Goal: Information Seeking & Learning: Learn about a topic

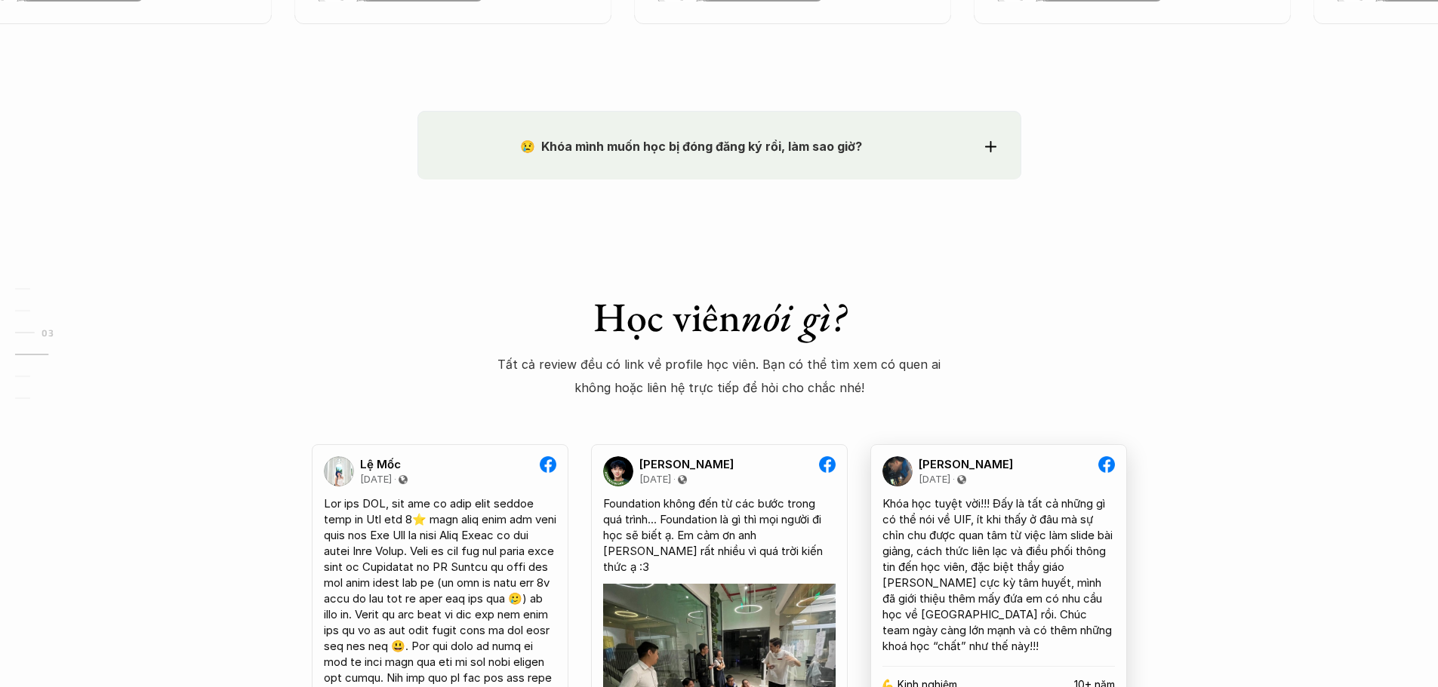
scroll to position [2188, 0]
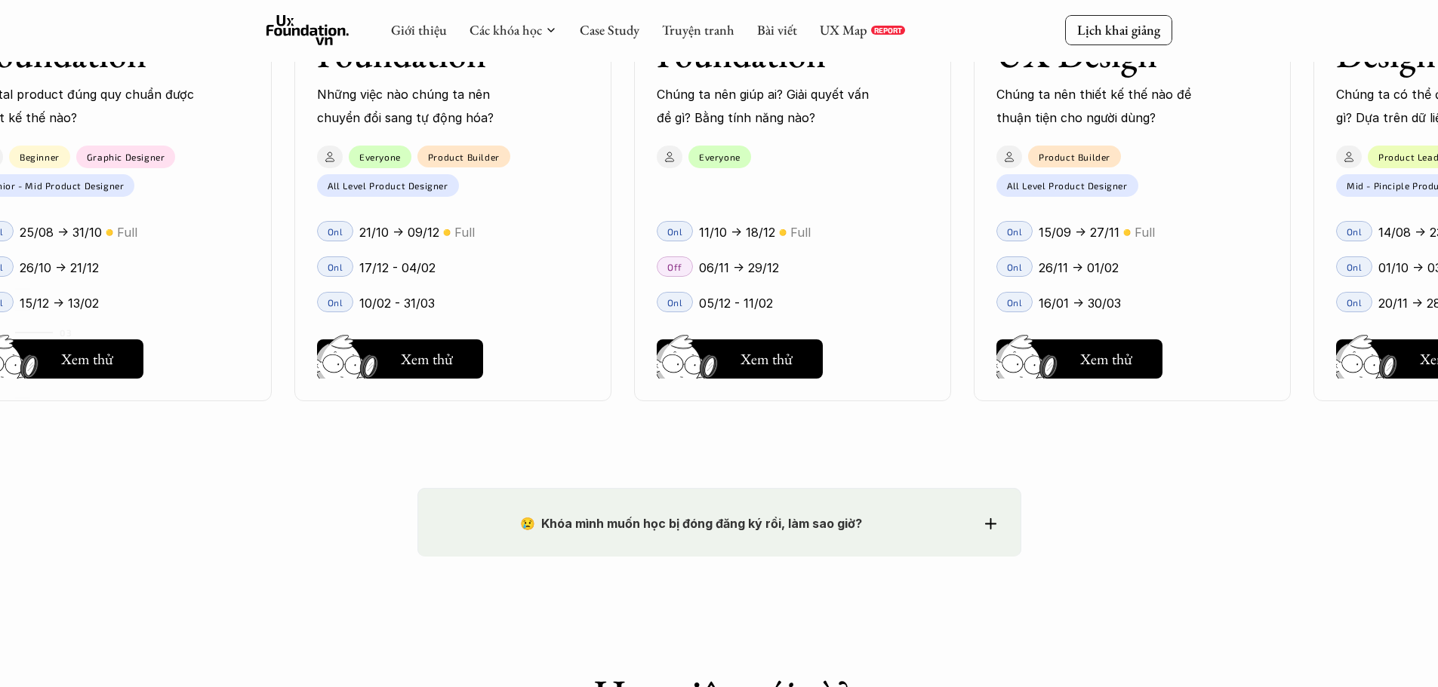
drag, startPoint x: 701, startPoint y: 274, endPoint x: 711, endPoint y: 274, distance: 9.8
click at [703, 274] on p "06/11 -> 29/12" at bounding box center [739, 268] width 80 height 23
click at [881, 243] on div "11/10 -> 18/12 🟡 Full" at bounding box center [813, 232] width 229 height 23
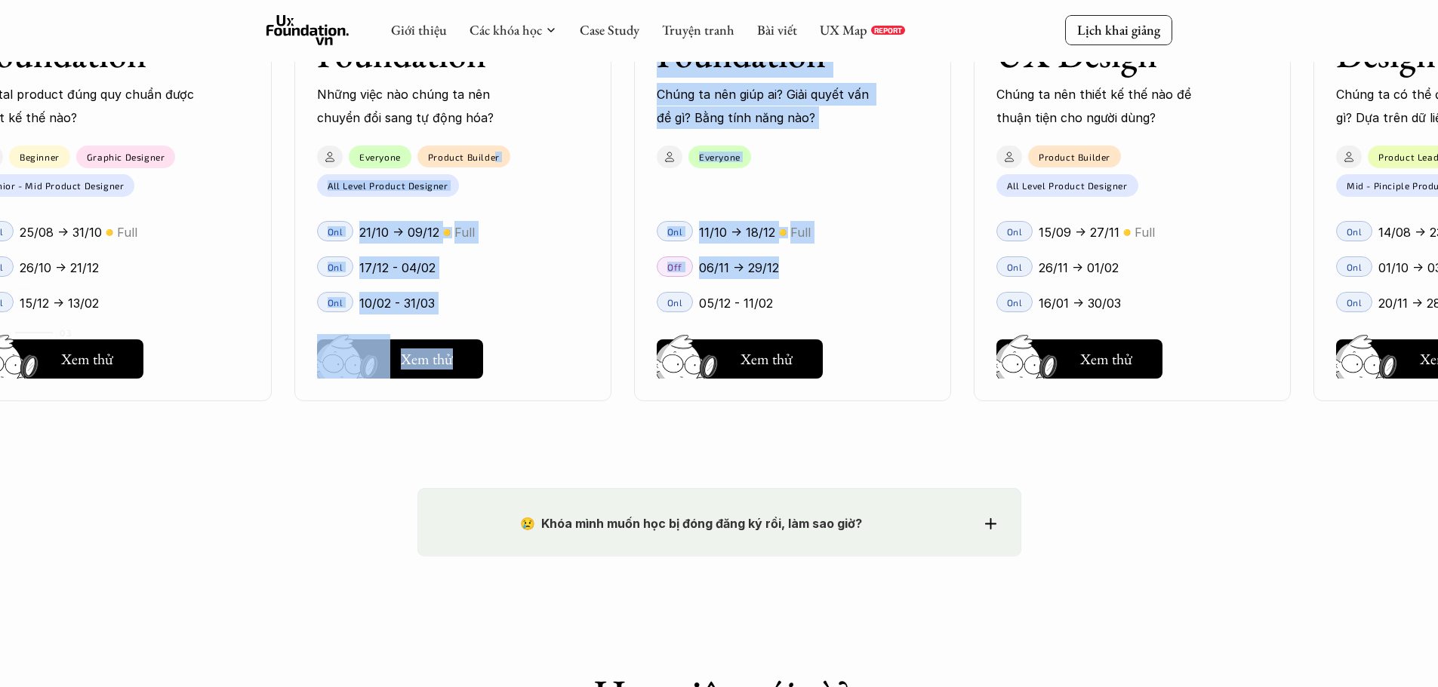
drag, startPoint x: 506, startPoint y: 175, endPoint x: 867, endPoint y: 254, distance: 370.1
click at [866, 254] on div "User Interface Foundation Digital product đúng quy chuẩn được thiết kế thế nào?…" at bounding box center [792, 106] width 1675 height 687
click at [687, 203] on div "User Experience Foundation Chúng ta nên giúp ai? Giải quyết vấn đề gì? Bằng tín…" at bounding box center [792, 106] width 317 height 589
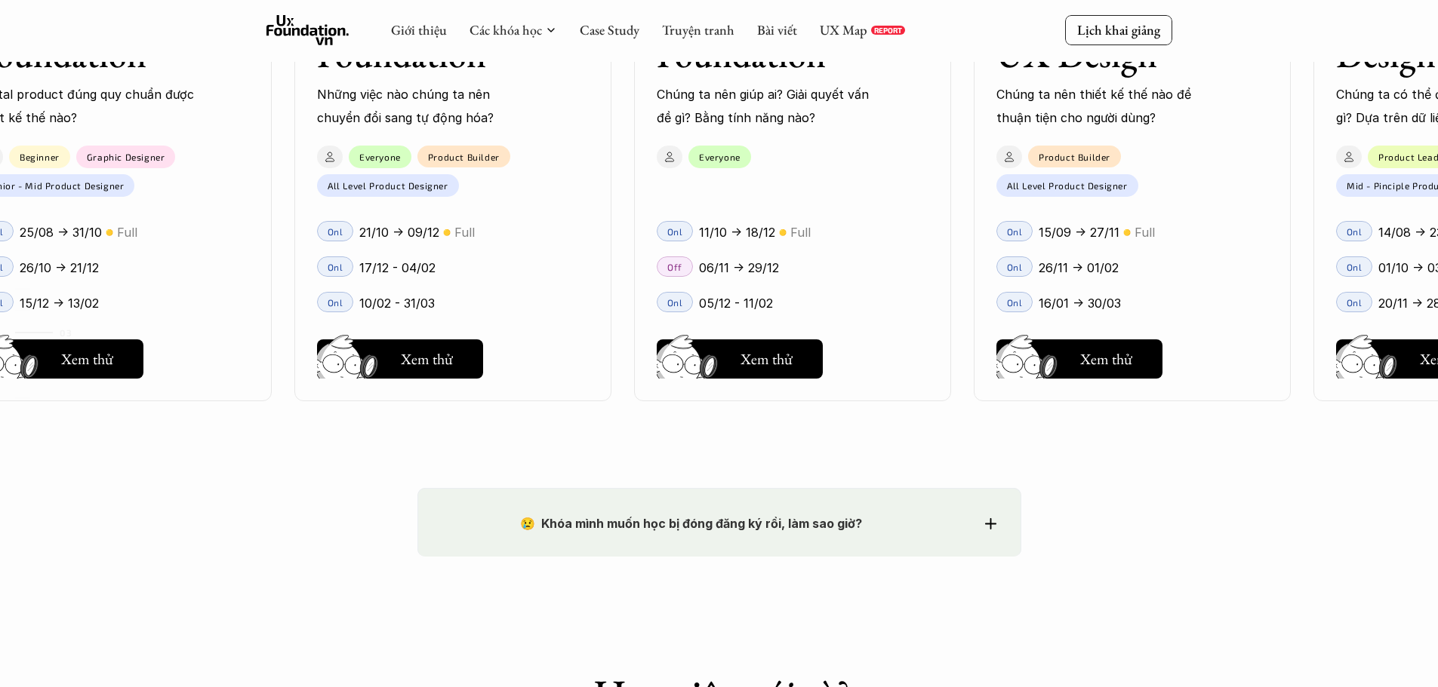
scroll to position [1962, 0]
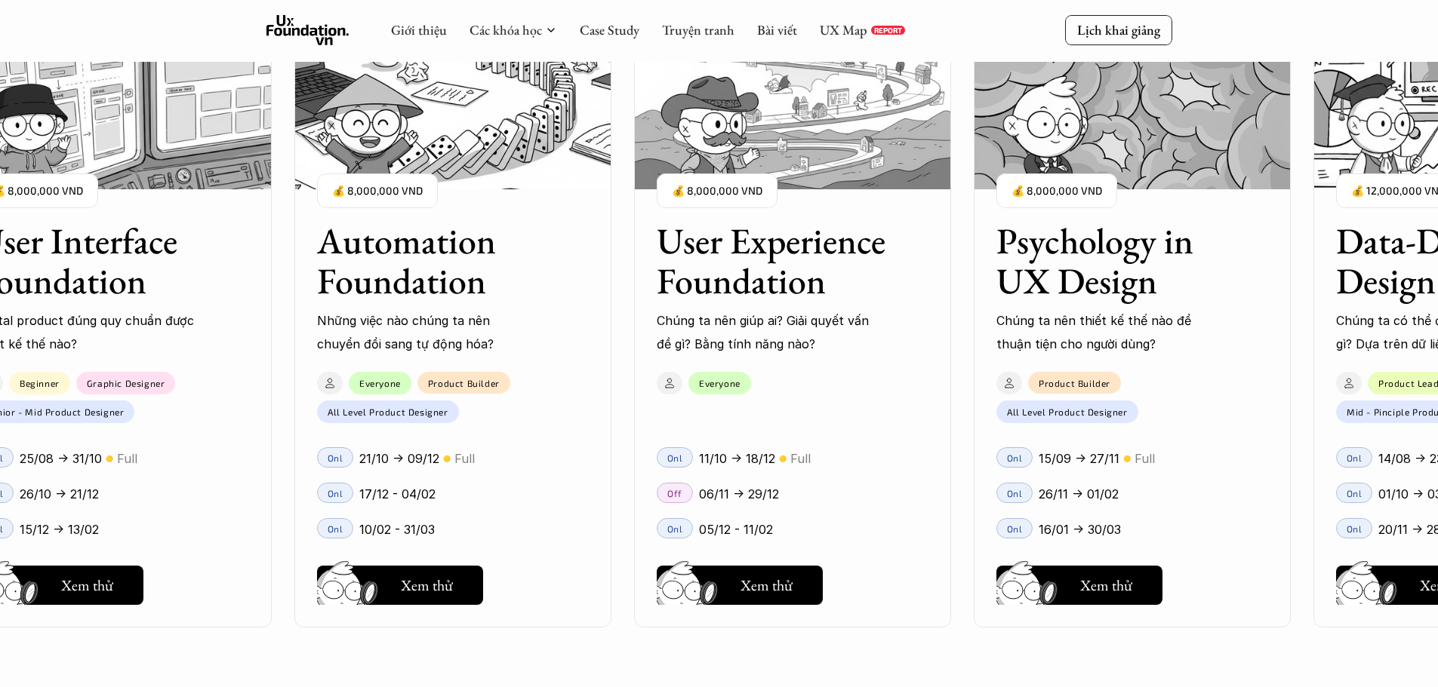
drag, startPoint x: 519, startPoint y: 253, endPoint x: 588, endPoint y: 258, distance: 68.9
click at [586, 257] on div "Automation Foundation Những việc nào chúng ta nên chuyển đổi sang tự động hóa? …" at bounding box center [452, 276] width 317 height 157
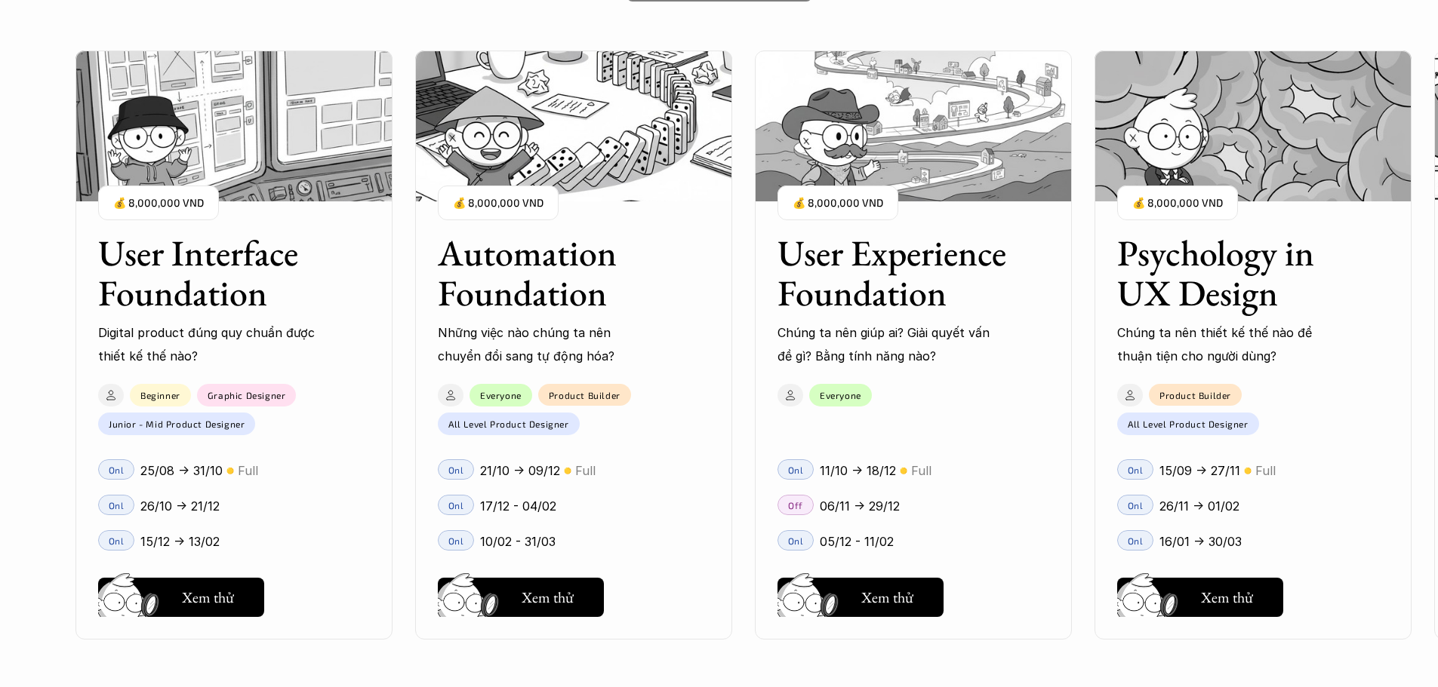
scroll to position [1387, 0]
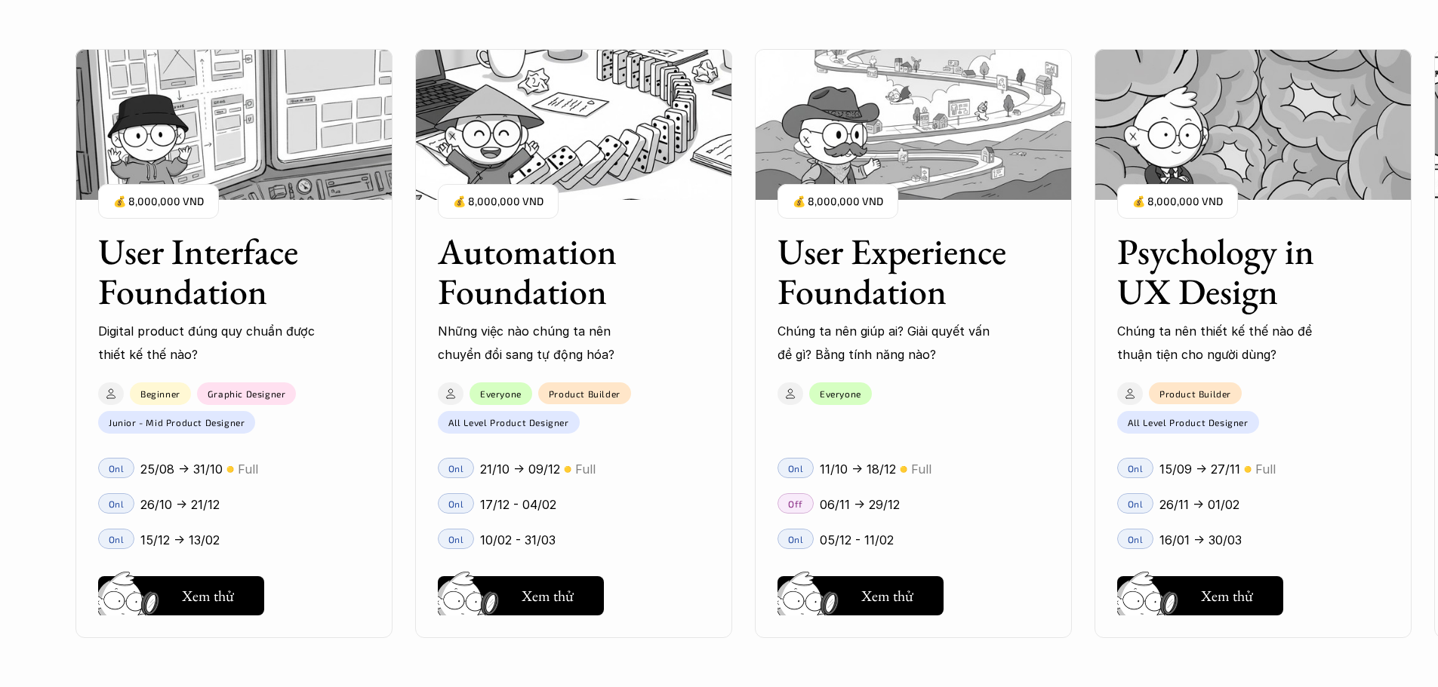
drag, startPoint x: 938, startPoint y: 359, endPoint x: 813, endPoint y: 354, distance: 125.4
click at [855, 358] on div "User Interface Foundation Digital product đúng quy chuẩn được thiết kế thế nào?…" at bounding box center [718, 343] width 1287 height 687
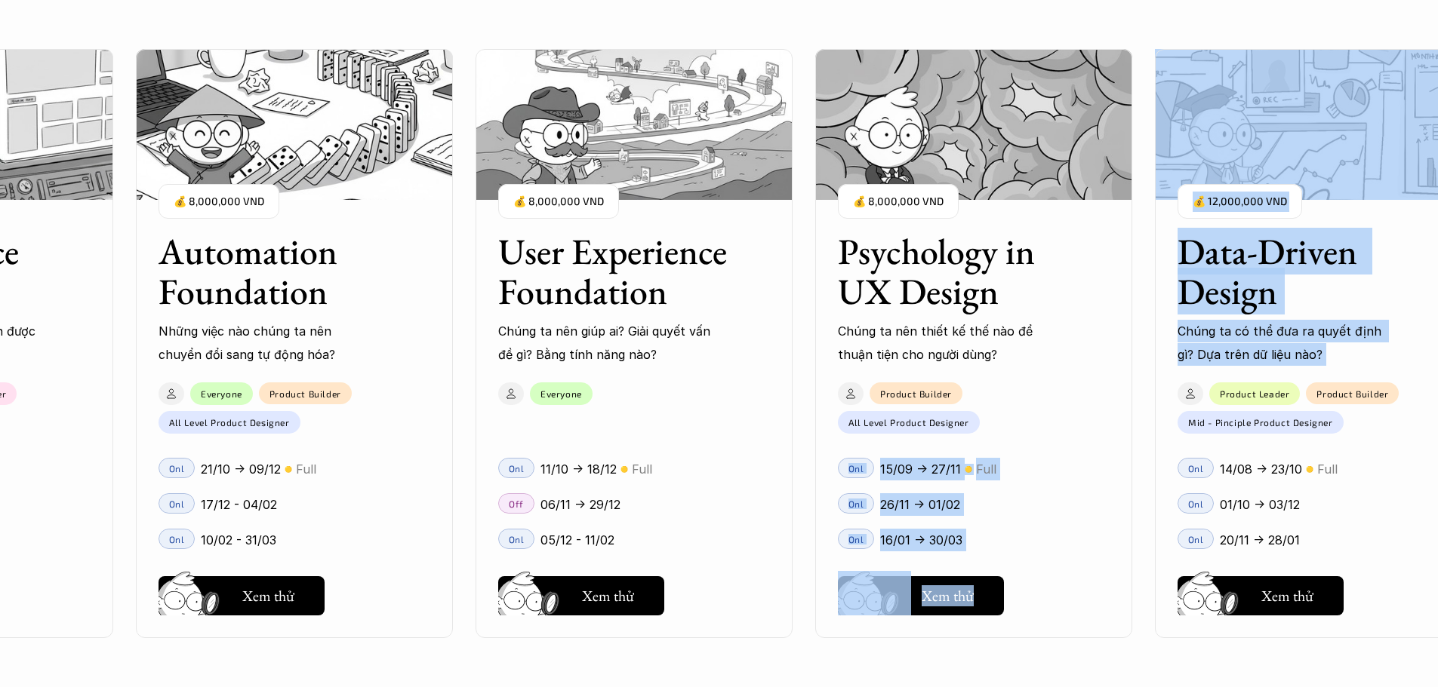
drag, startPoint x: 1158, startPoint y: 383, endPoint x: 1034, endPoint y: 380, distance: 124.5
click at [1034, 380] on div "User Interface Foundation Digital product đúng quy chuẩn được thiết kế thế nào?…" at bounding box center [718, 343] width 1287 height 687
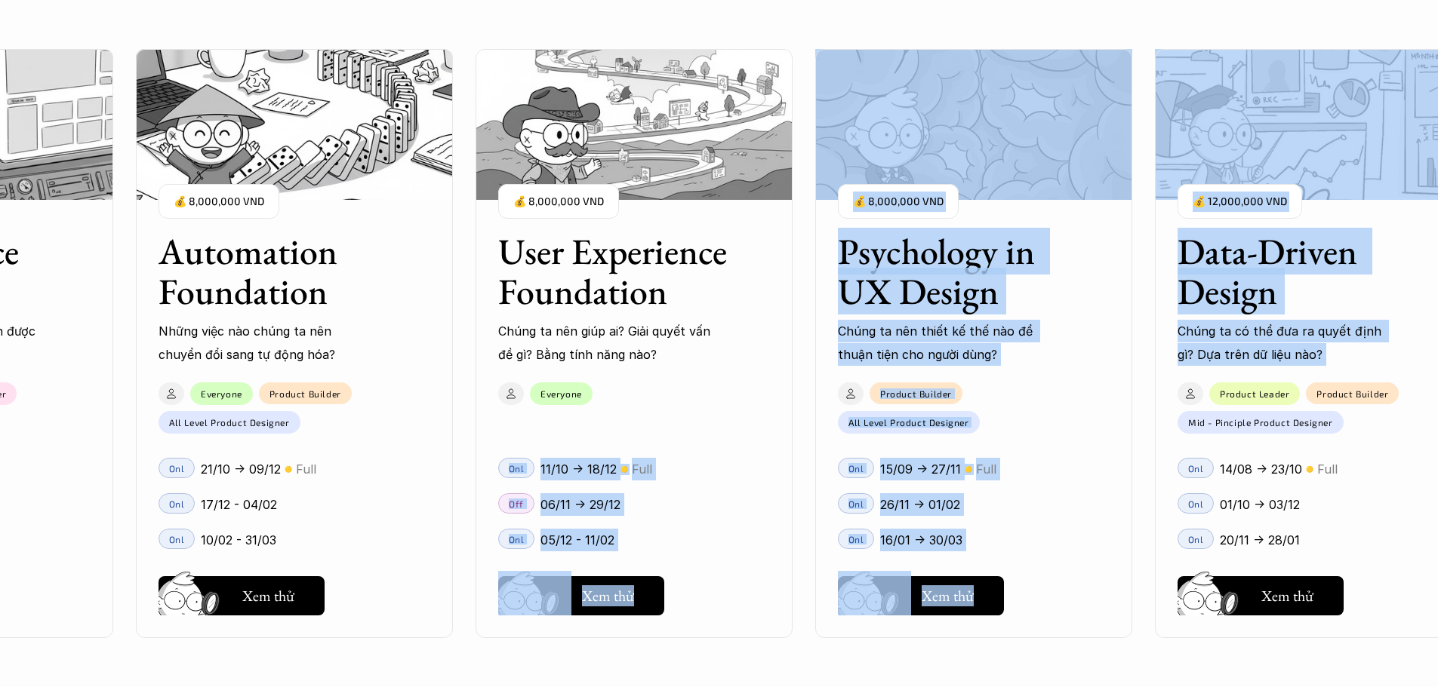
click at [1146, 381] on div "User Interface Foundation Digital product đúng quy chuẩn được thiết kế thế nào?…" at bounding box center [633, 343] width 1675 height 687
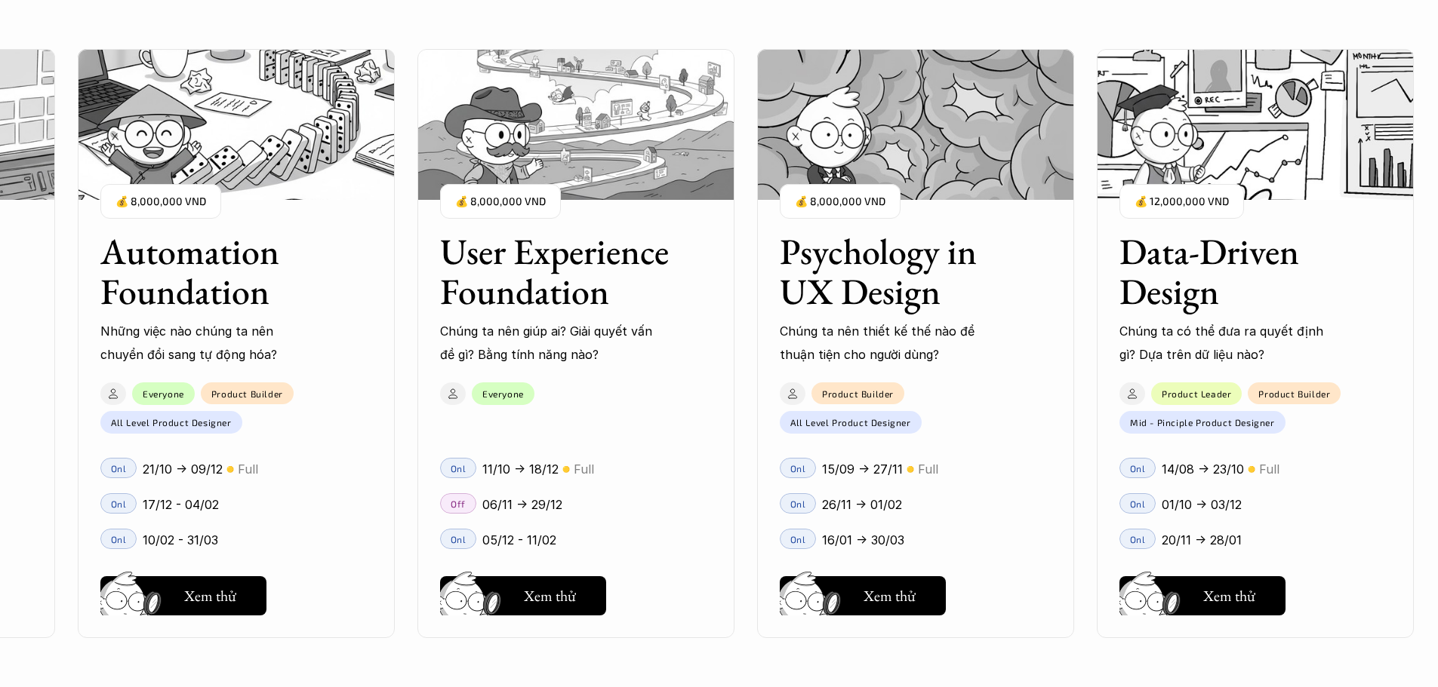
drag, startPoint x: 1176, startPoint y: 368, endPoint x: 1030, endPoint y: 370, distance: 146.4
click at [1030, 370] on div "User Interface Foundation Digital product đúng quy chuẩn được thiết kế thế nào?…" at bounding box center [718, 343] width 1287 height 687
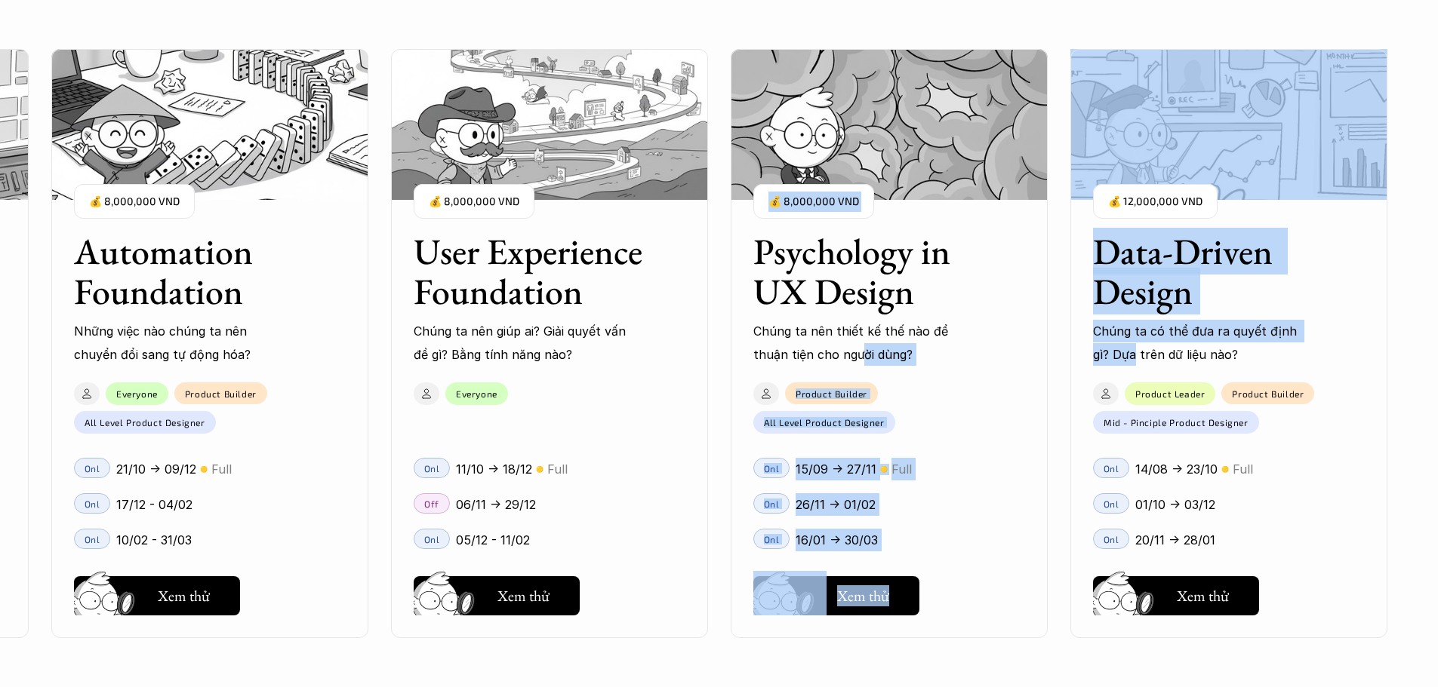
drag, startPoint x: 1139, startPoint y: 358, endPoint x: 860, endPoint y: 357, distance: 278.5
click at [860, 357] on div "User Interface Foundation Digital product đúng quy chuẩn được thiết kế thế nào?…" at bounding box center [718, 343] width 1287 height 687
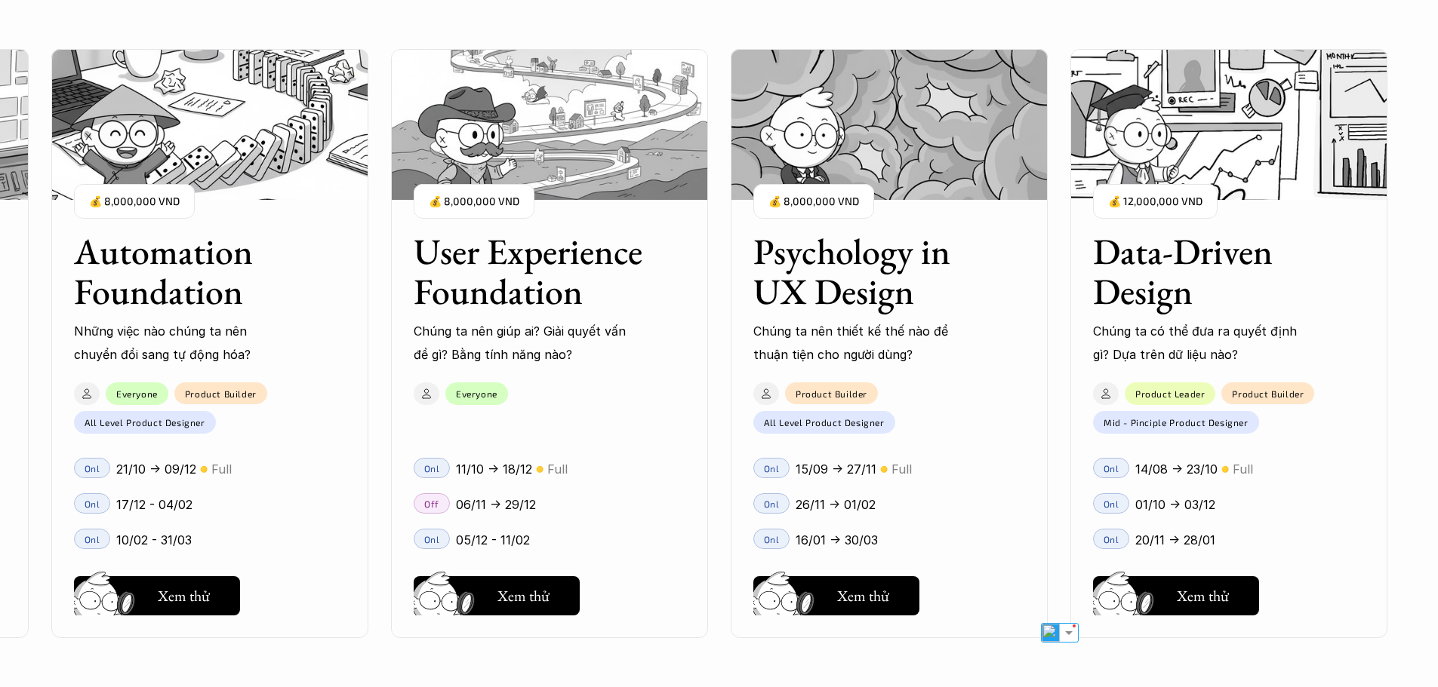
click at [1077, 468] on div "Onl 14/08 -> 23/10 🟡 Full" at bounding box center [1228, 468] width 317 height 35
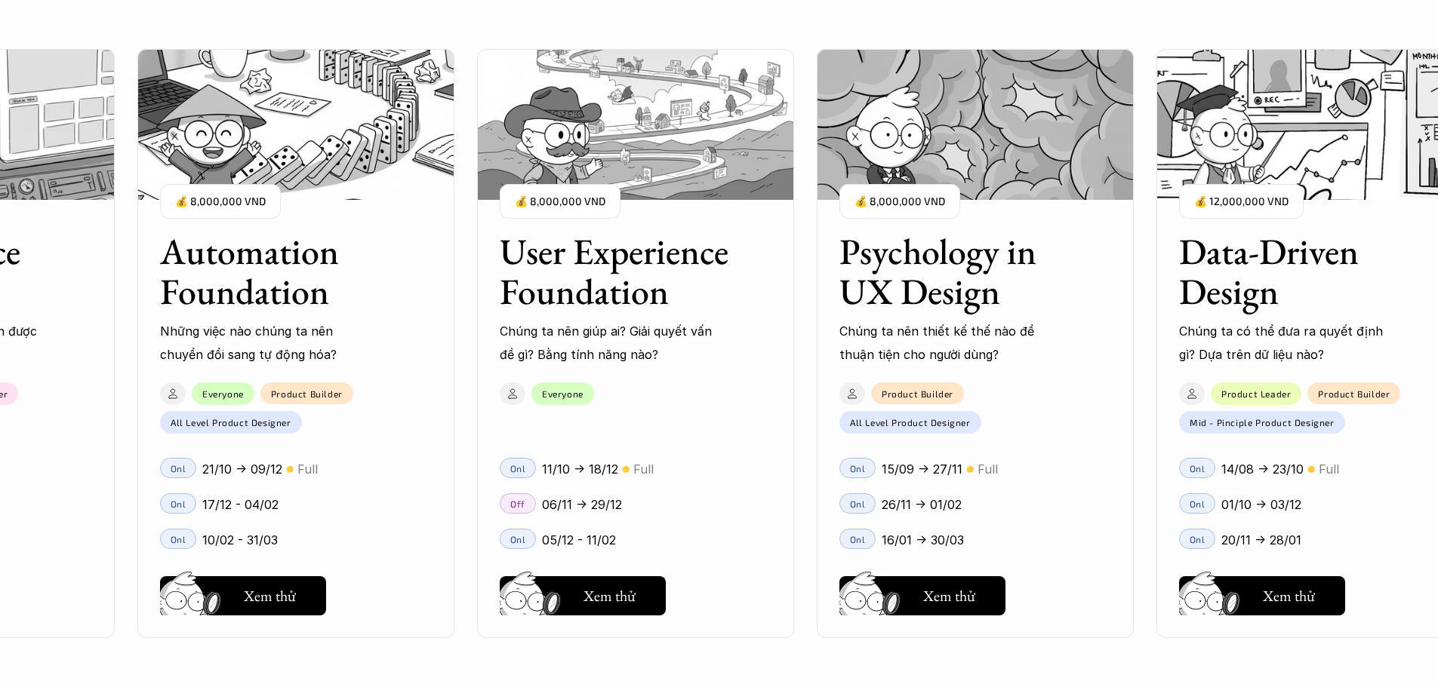
drag, startPoint x: 935, startPoint y: 415, endPoint x: 657, endPoint y: 415, distance: 277.7
click at [657, 417] on div "User Interface Foundation Digital product đúng quy chuẩn được thiết kế thế nào?…" at bounding box center [718, 343] width 1287 height 687
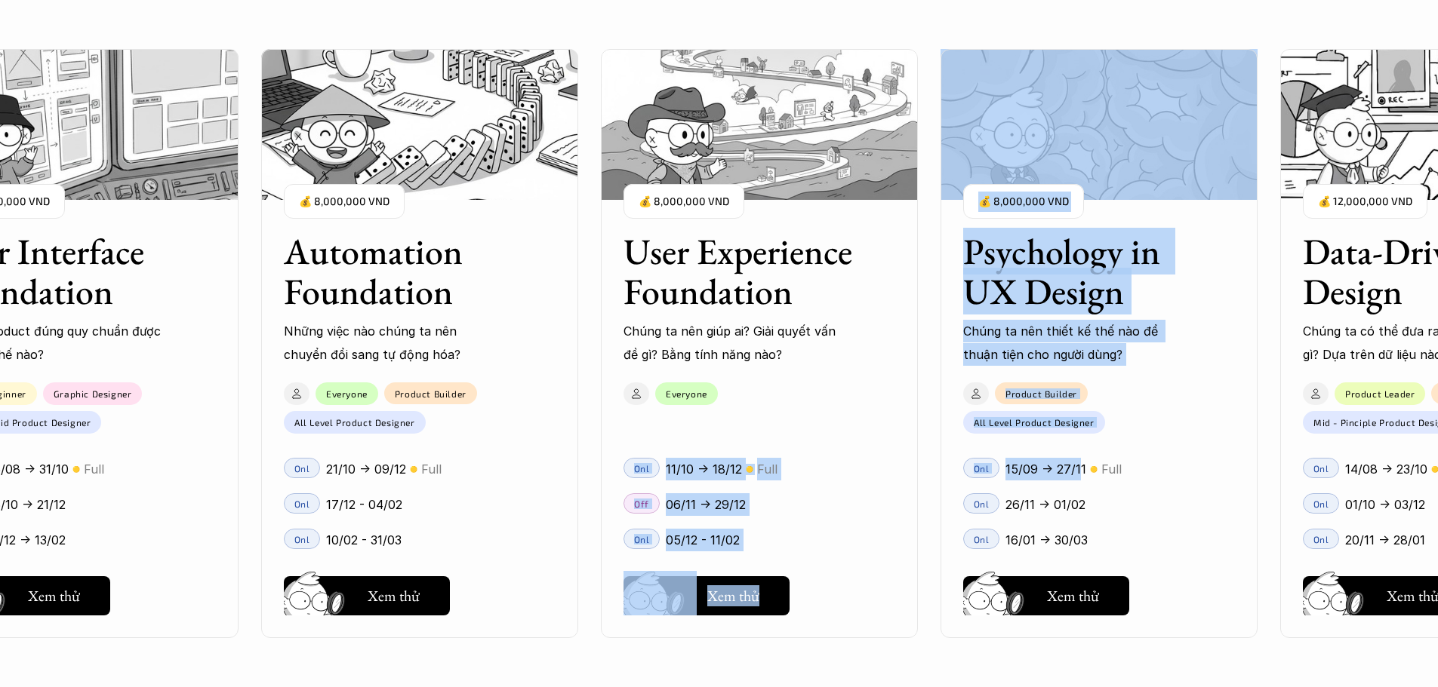
drag, startPoint x: 882, startPoint y: 440, endPoint x: 1078, endPoint y: 451, distance: 195.7
click at [1078, 451] on div "User Interface Foundation Digital product đúng quy chuẩn được thiết kế thế nào?…" at bounding box center [718, 343] width 1287 height 687
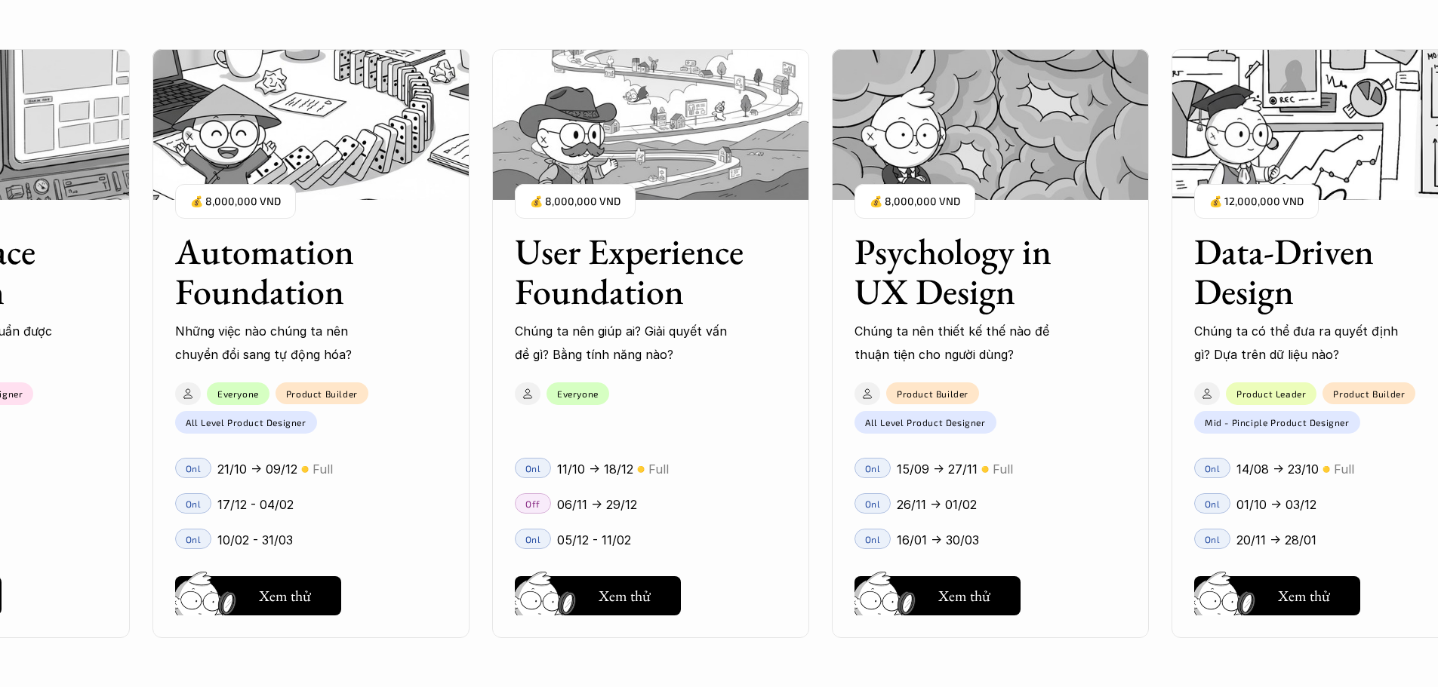
click at [1017, 439] on div "User Interface Foundation Digital product đúng quy chuẩn được thiết kế thế nào?…" at bounding box center [718, 343] width 1287 height 687
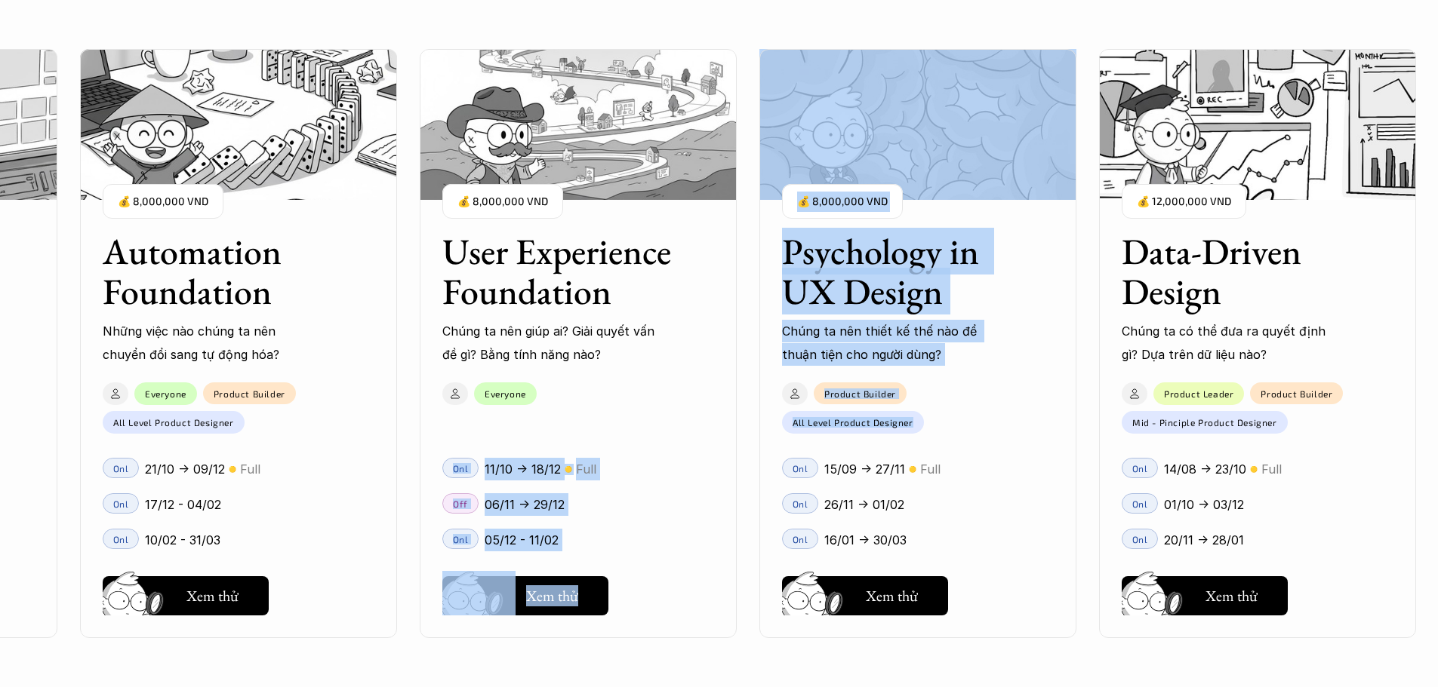
drag, startPoint x: 1113, startPoint y: 435, endPoint x: 668, endPoint y: 406, distance: 446.2
click at [668, 406] on div "User Interface Foundation Digital product đúng quy chuẩn được thiết kế thế nào?…" at bounding box center [718, 343] width 1287 height 687
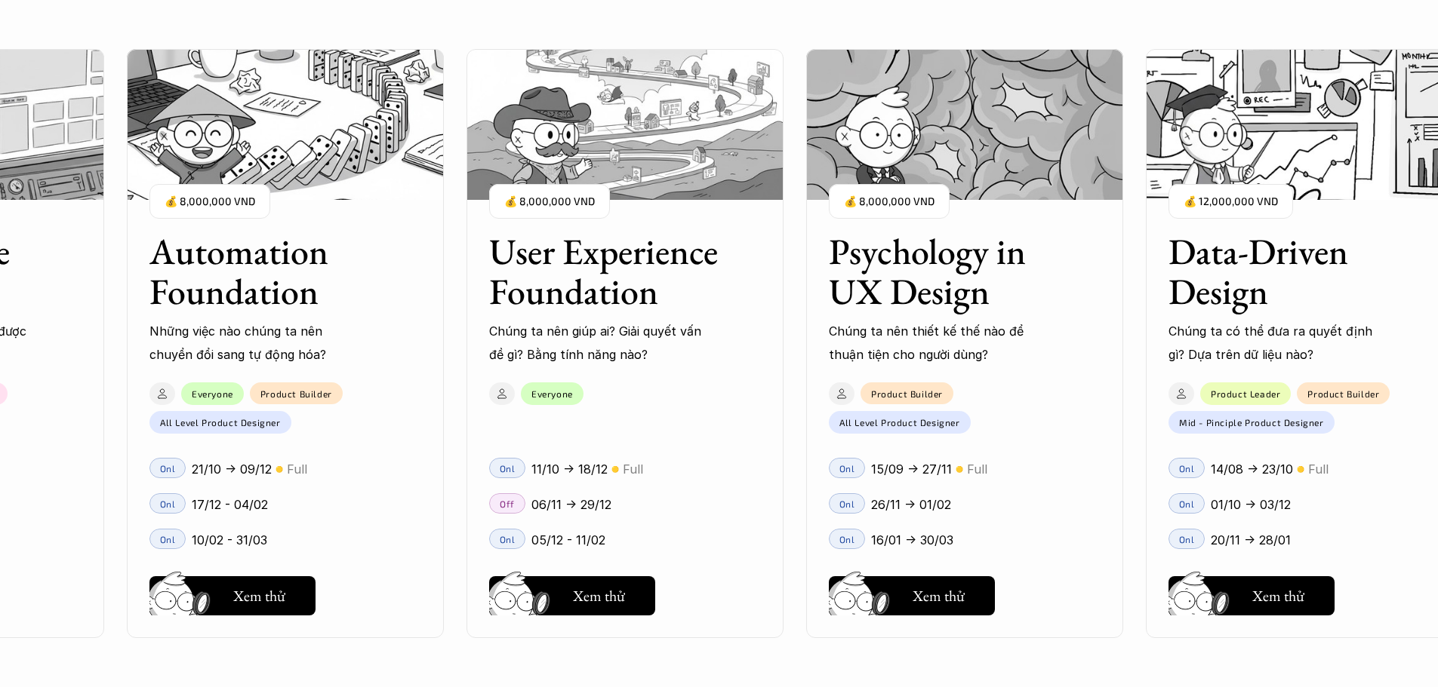
drag, startPoint x: 781, startPoint y: 370, endPoint x: 1053, endPoint y: 373, distance: 272.4
click at [1053, 373] on div "User Interface Foundation Digital product đúng quy chuẩn được thiết kế thế nào?…" at bounding box center [718, 343] width 1287 height 687
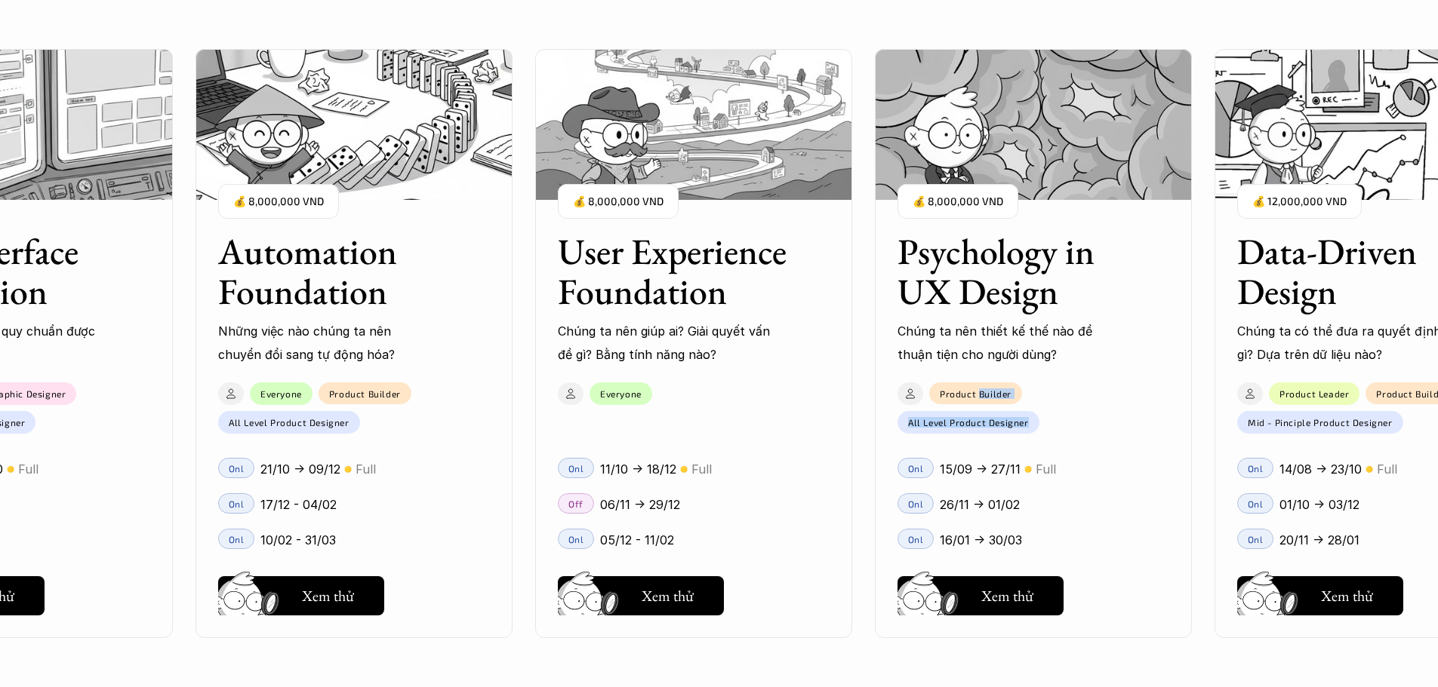
drag, startPoint x: 1103, startPoint y: 421, endPoint x: 1180, endPoint y: 421, distance: 77.0
click at [1180, 421] on div "User Interface Foundation Digital product đúng quy chuẩn được thiết kế thế nào?…" at bounding box center [718, 343] width 1287 height 687
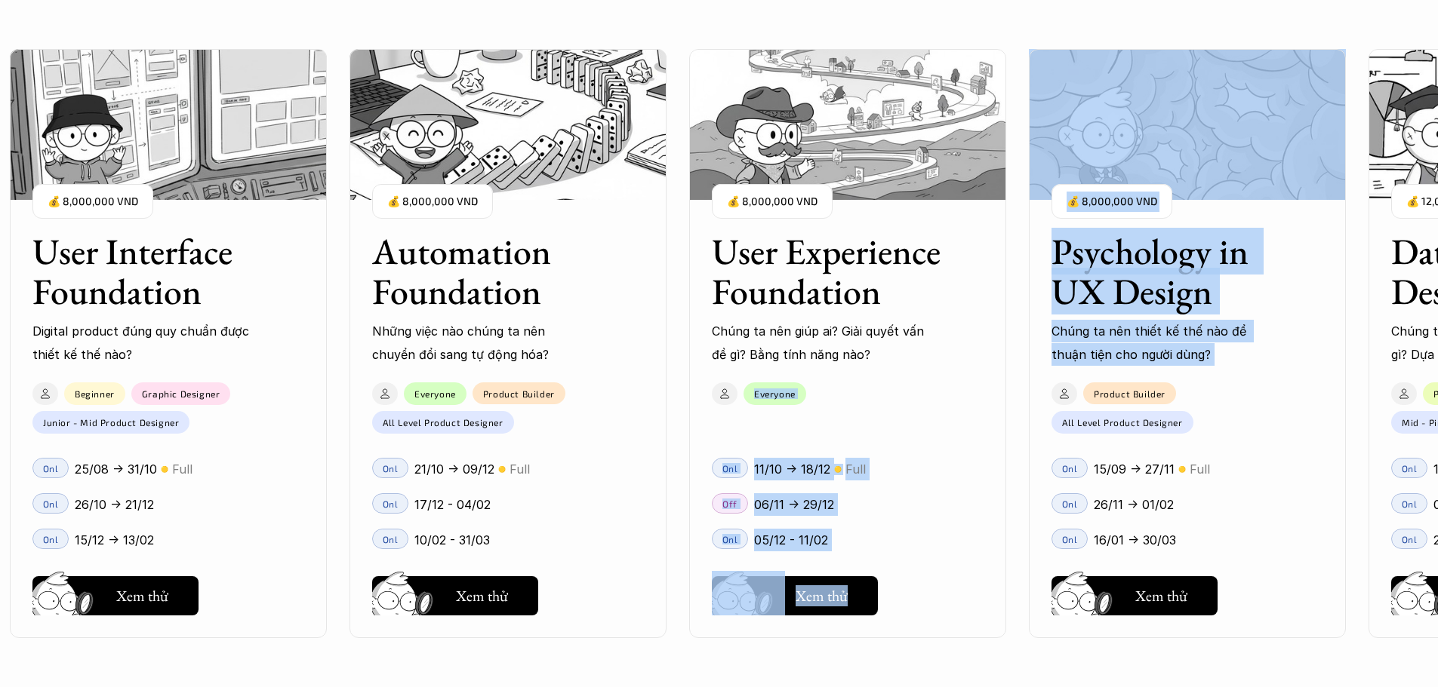
drag, startPoint x: 601, startPoint y: 371, endPoint x: 1069, endPoint y: 404, distance: 468.4
click at [1069, 404] on div "User Interface Foundation Digital product đúng quy chuẩn được thiết kế thế nào?…" at bounding box center [718, 343] width 1287 height 687
click at [1015, 478] on div "User Interface Foundation Digital product đúng quy chuẩn được thiết kế thế nào?…" at bounding box center [847, 343] width 1675 height 687
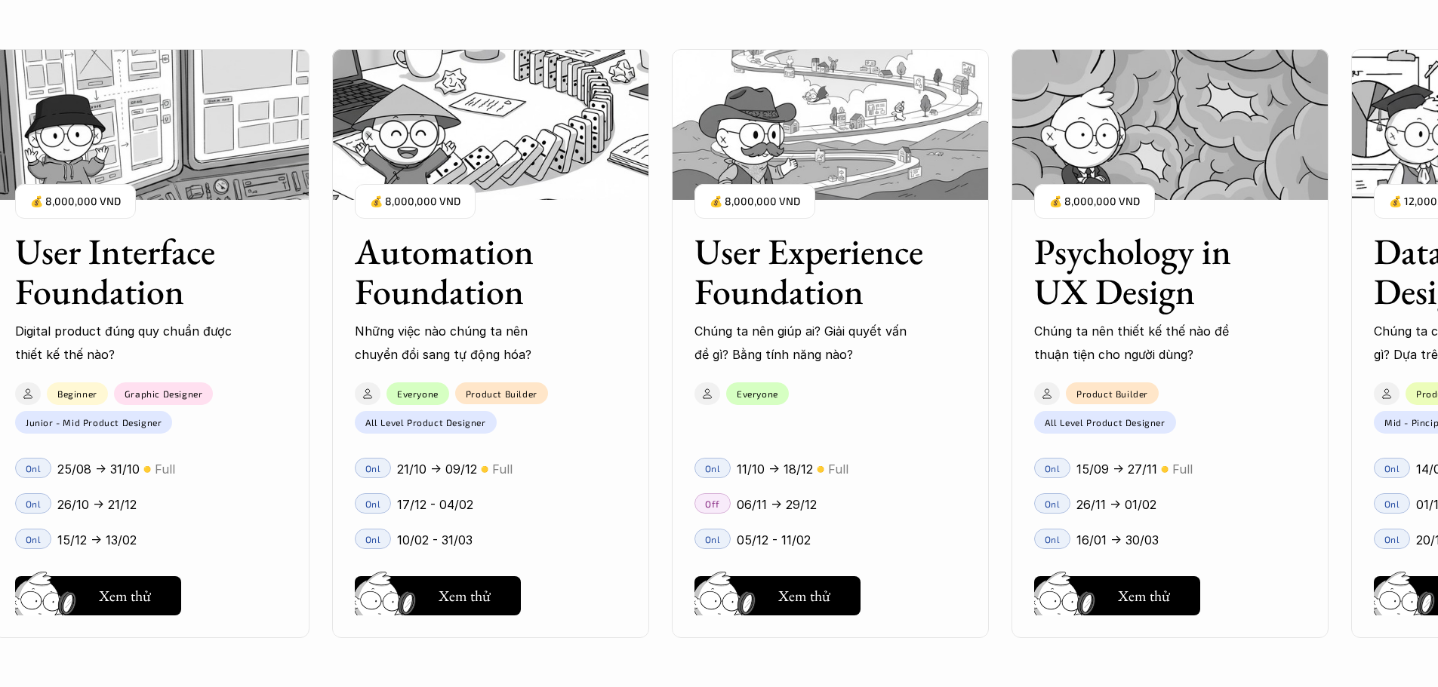
drag, startPoint x: 985, startPoint y: 475, endPoint x: 1031, endPoint y: 480, distance: 46.3
click at [1031, 480] on div "User Interface Foundation Digital product đúng quy chuẩn được thiết kế thế nào?…" at bounding box center [718, 343] width 1287 height 687
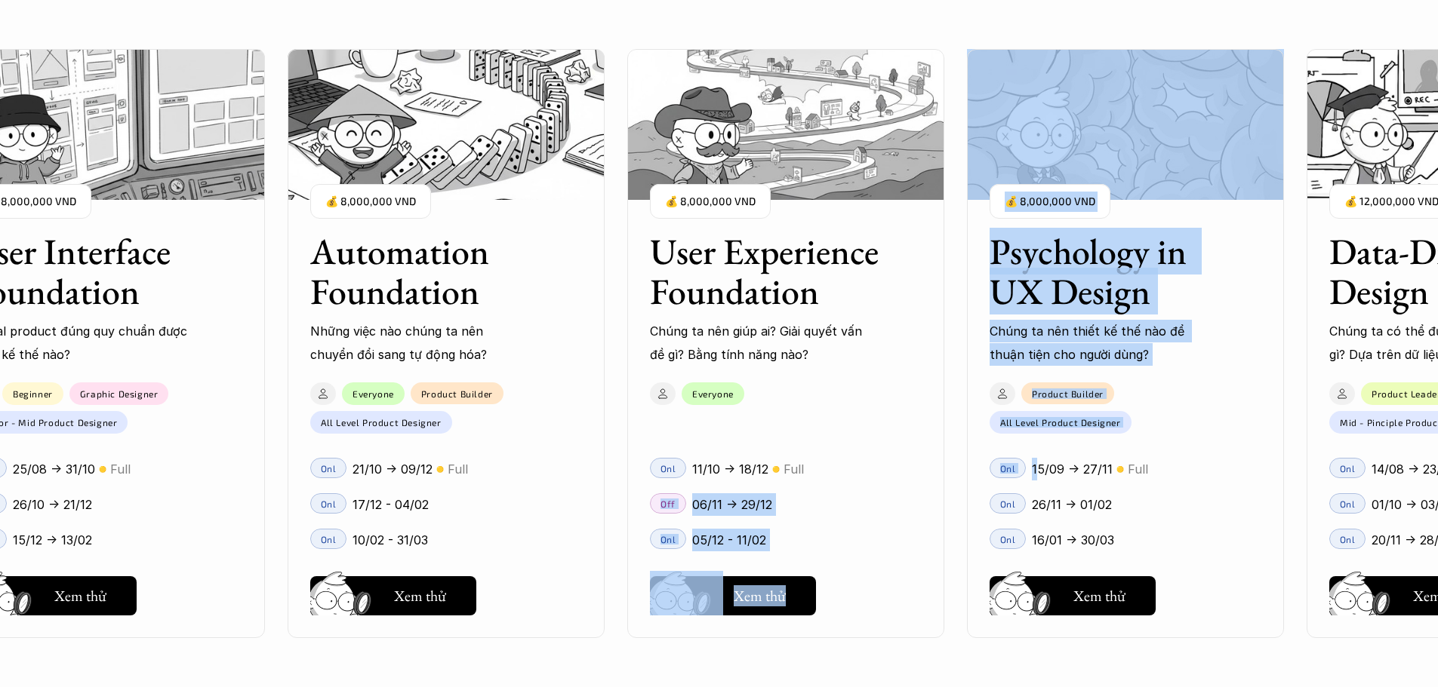
drag, startPoint x: 1081, startPoint y: 471, endPoint x: 892, endPoint y: 469, distance: 189.4
click at [892, 469] on div "User Interface Foundation Digital product đúng quy chuẩn được thiết kế thế nào?…" at bounding box center [718, 343] width 1287 height 687
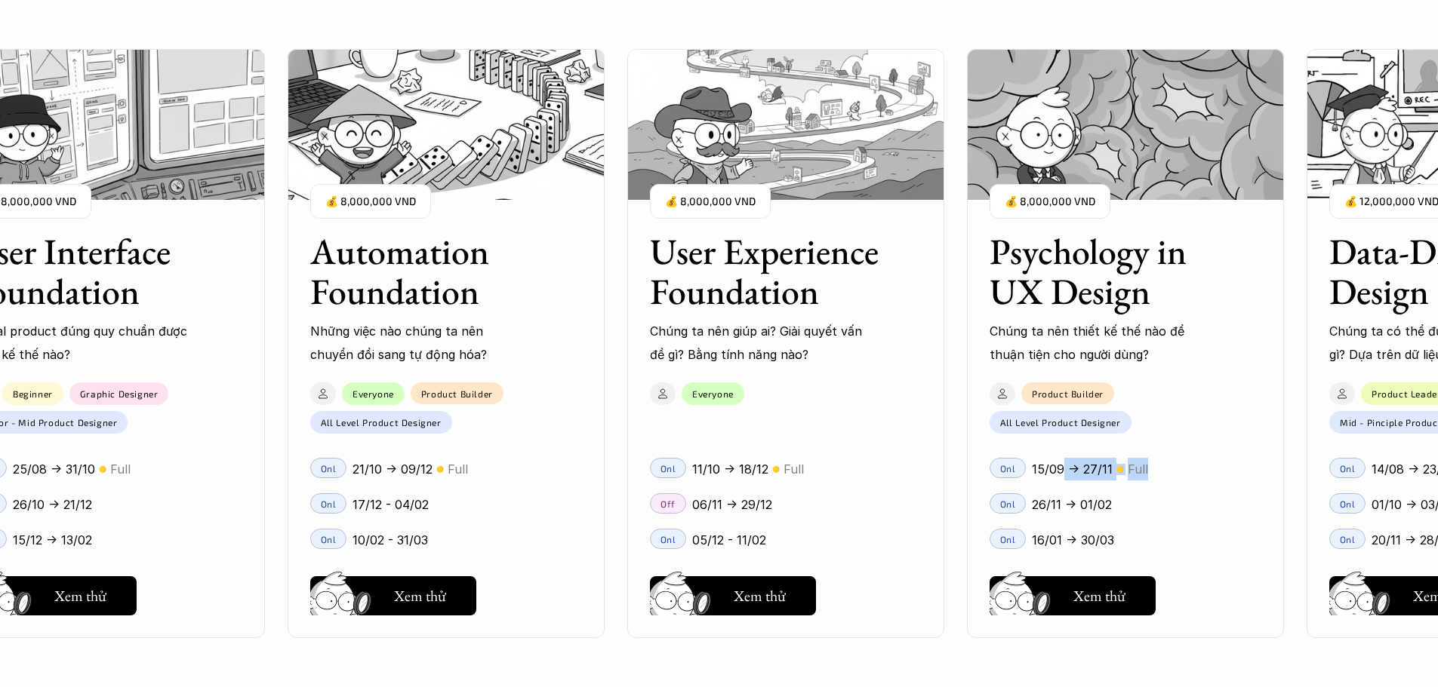
drag, startPoint x: 1183, startPoint y: 464, endPoint x: 964, endPoint y: 467, distance: 218.9
click at [964, 467] on div "User Interface Foundation Digital product đúng quy chuẩn được thiết kế thế nào?…" at bounding box center [718, 343] width 1287 height 687
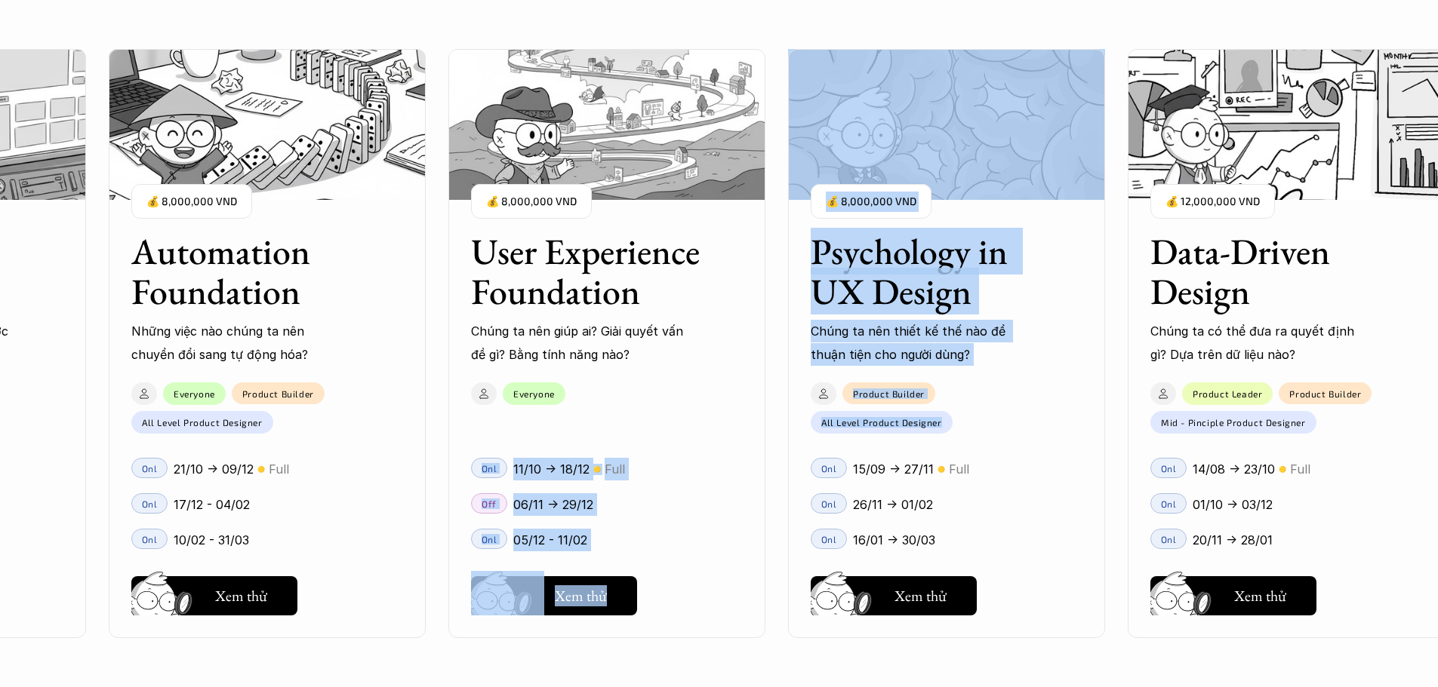
drag, startPoint x: 1164, startPoint y: 411, endPoint x: 758, endPoint y: 408, distance: 406.0
click at [758, 408] on div "User Interface Foundation Digital product đúng quy chuẩn được thiết kế thế nào?…" at bounding box center [718, 343] width 1287 height 687
click at [1113, 343] on div "User Interface Foundation Digital product đúng quy chuẩn được thiết kế thế nào?…" at bounding box center [606, 343] width 1675 height 687
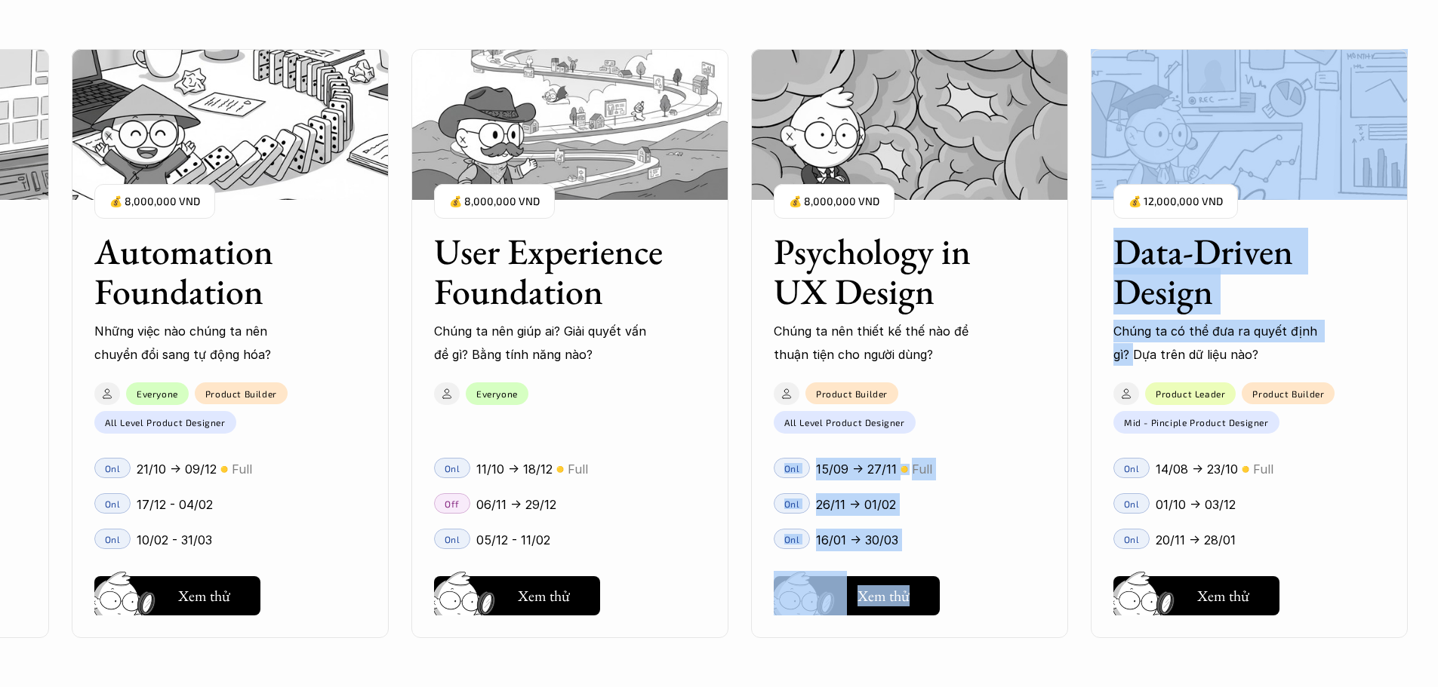
drag, startPoint x: 1103, startPoint y: 371, endPoint x: 1050, endPoint y: 375, distance: 53.0
click at [1050, 375] on div "User Interface Foundation Digital product đúng quy chuẩn được thiết kế thế nào?…" at bounding box center [718, 343] width 1287 height 687
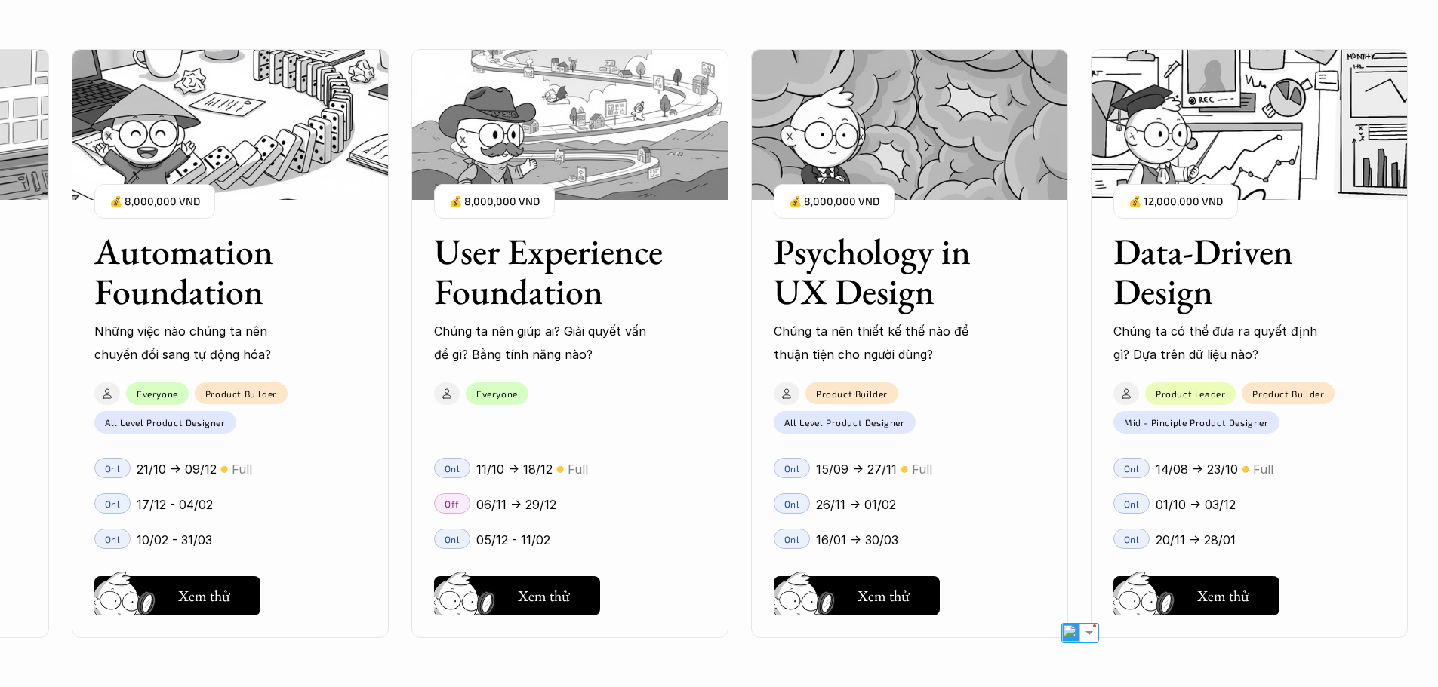
click at [1090, 402] on div "User Interface Foundation Digital product đúng quy chuẩn được thiết kế thế nào?…" at bounding box center [569, 343] width 1675 height 687
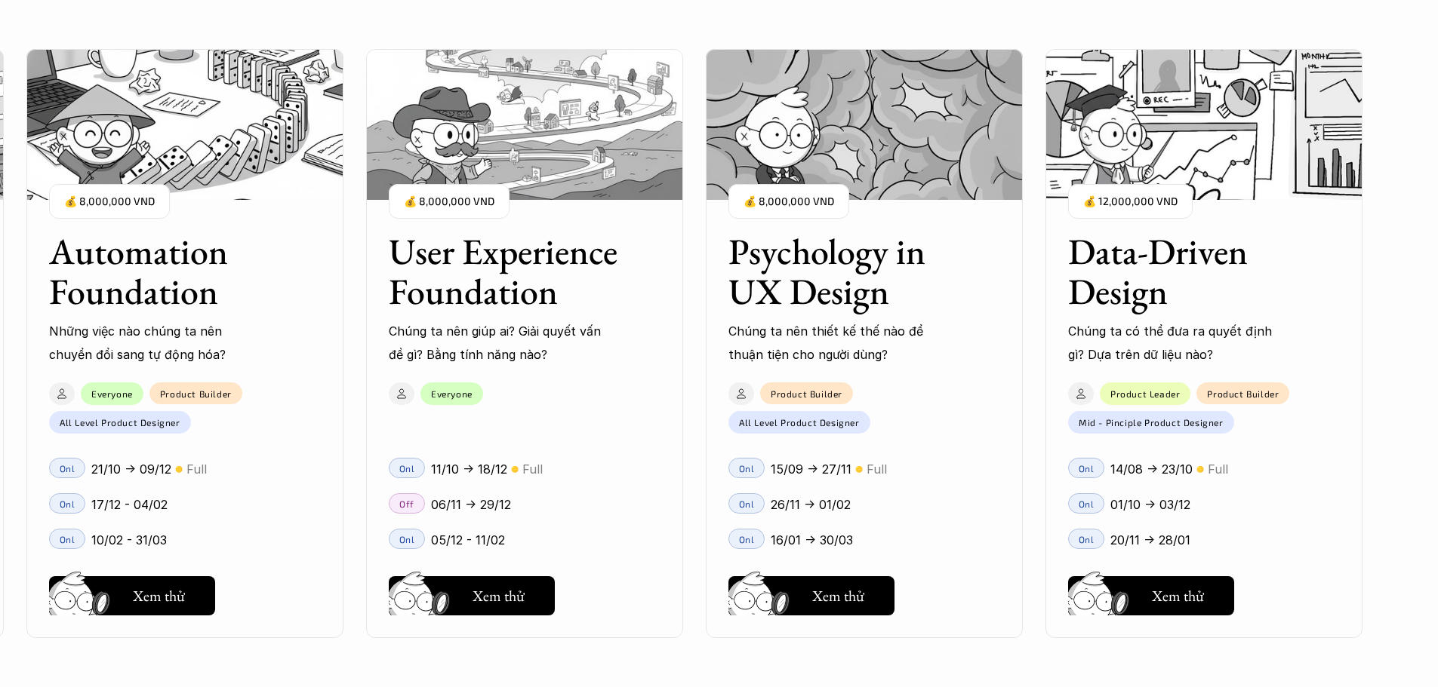
scroll to position [1840, 0]
click at [843, 592] on h5 "Xem thử" at bounding box center [838, 599] width 52 height 21
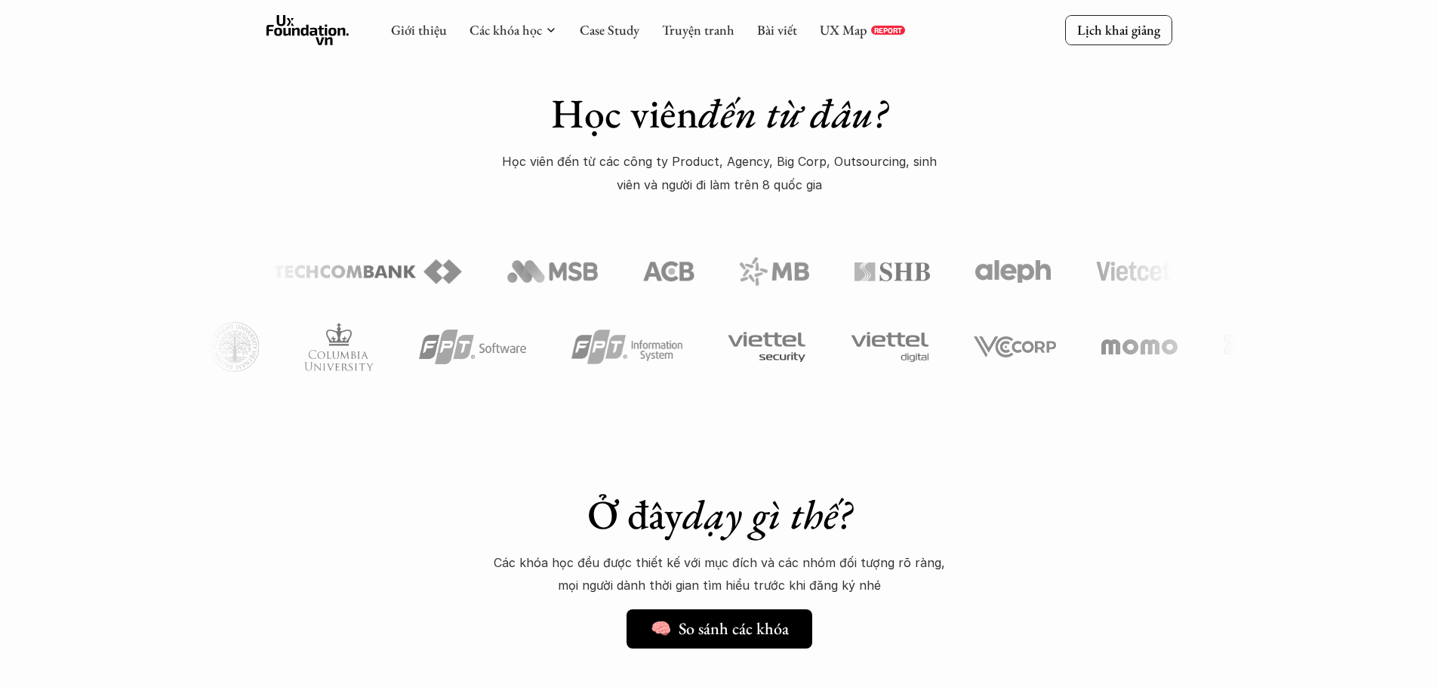
scroll to position [604, 0]
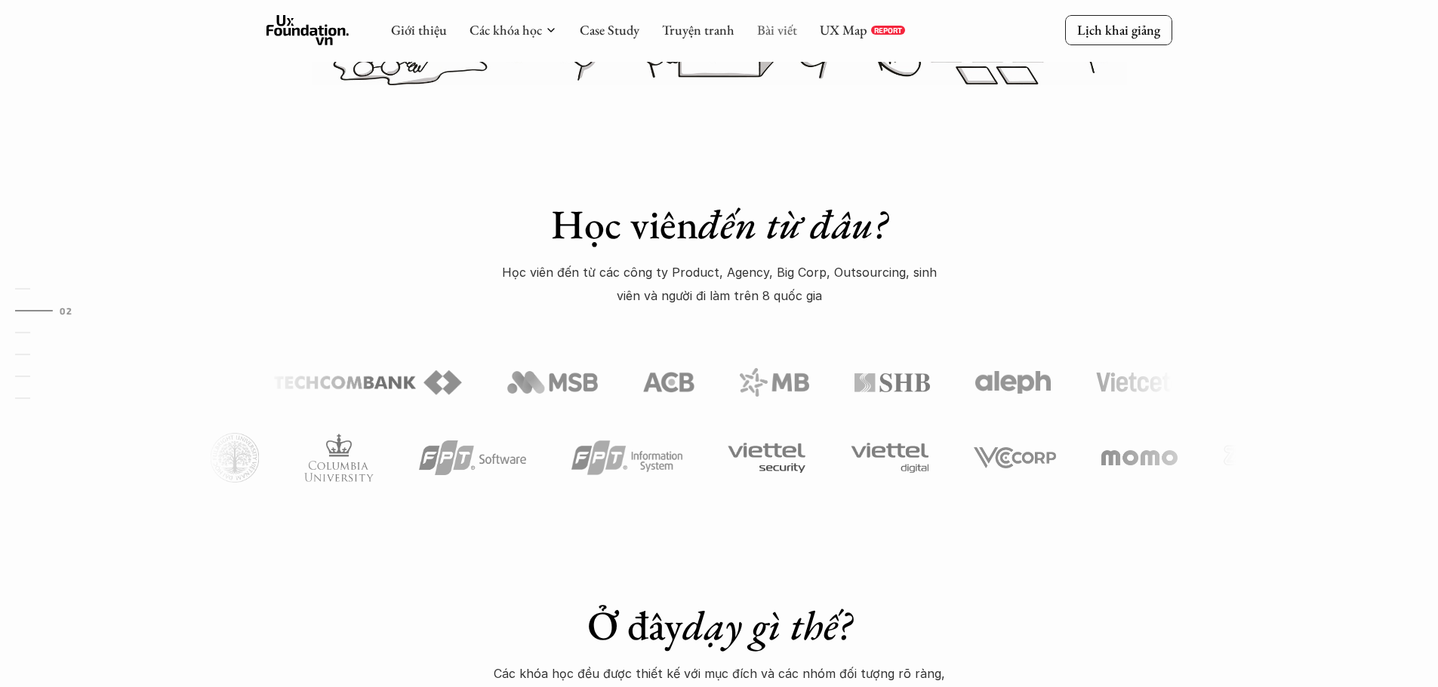
click at [785, 26] on link "Bài viết" at bounding box center [777, 29] width 40 height 17
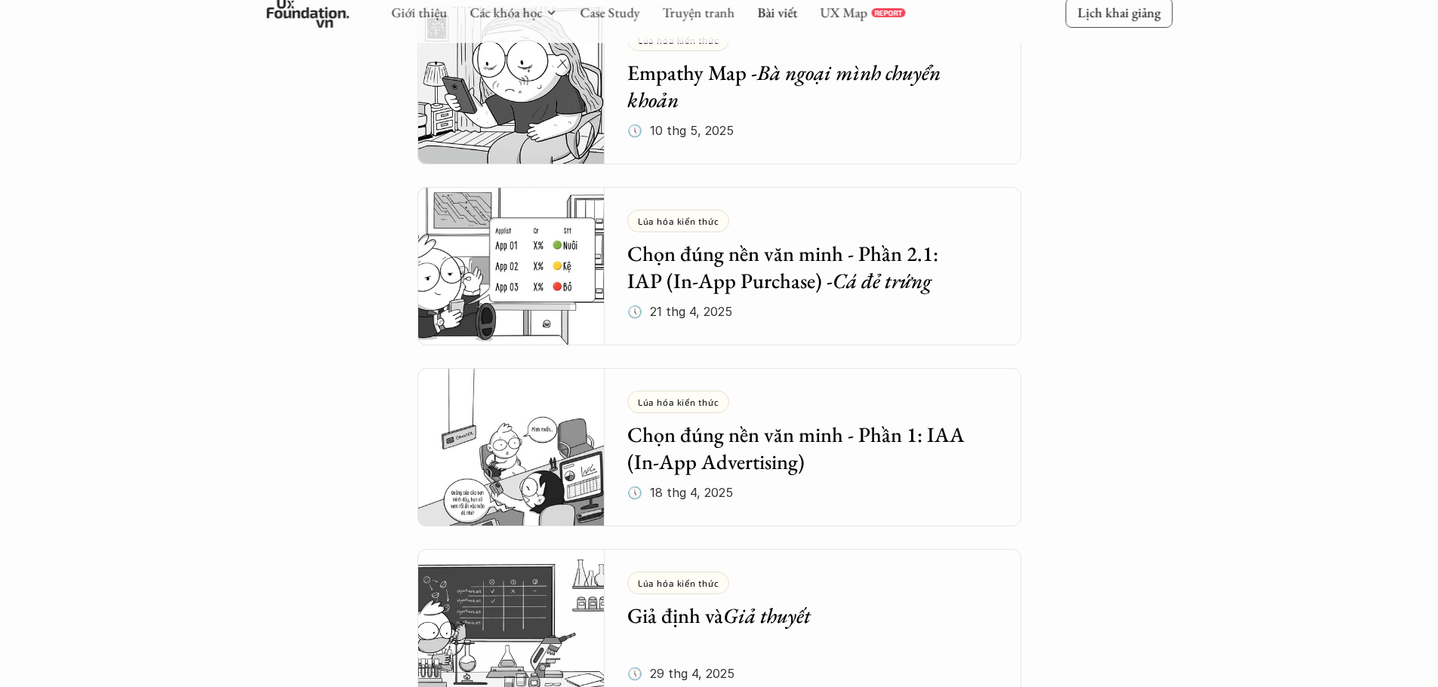
scroll to position [1132, 0]
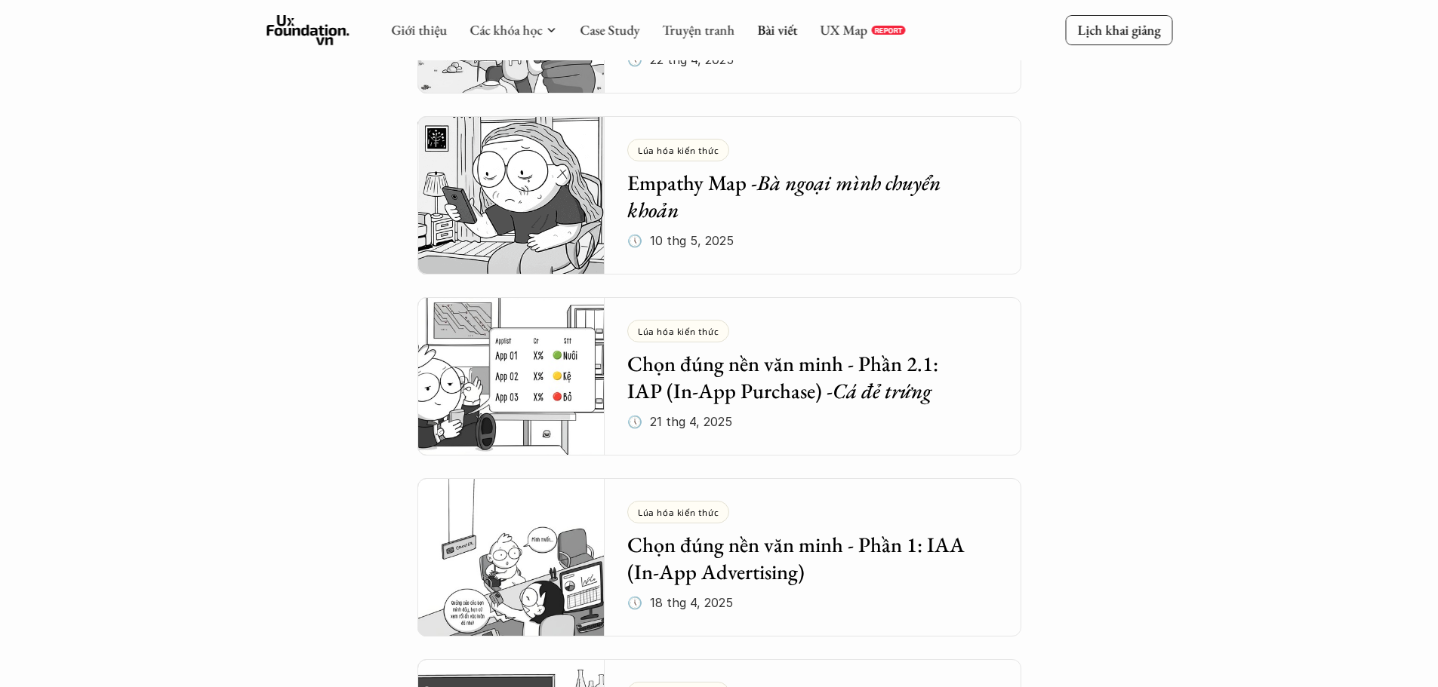
click at [681, 208] on h5 "Empathy Map - Bà ngoại mình chuyển khoản" at bounding box center [801, 196] width 349 height 55
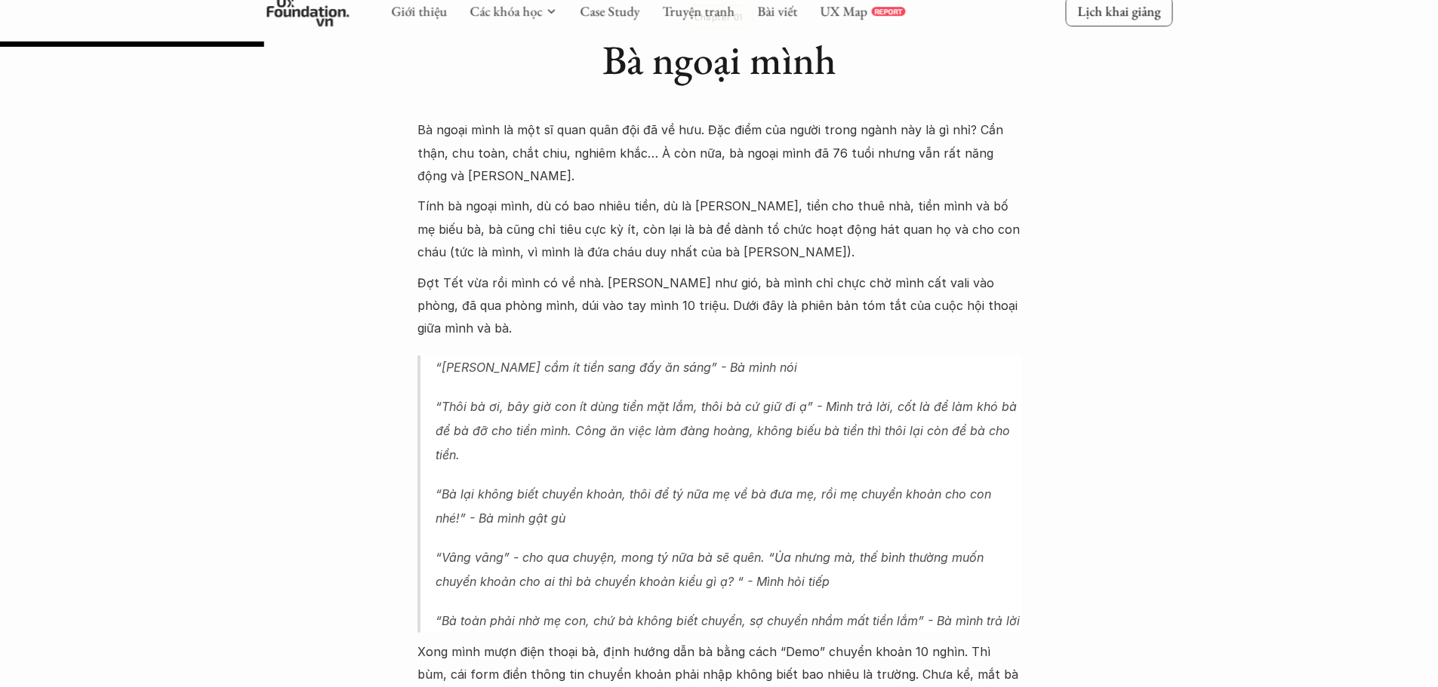
scroll to position [981, 0]
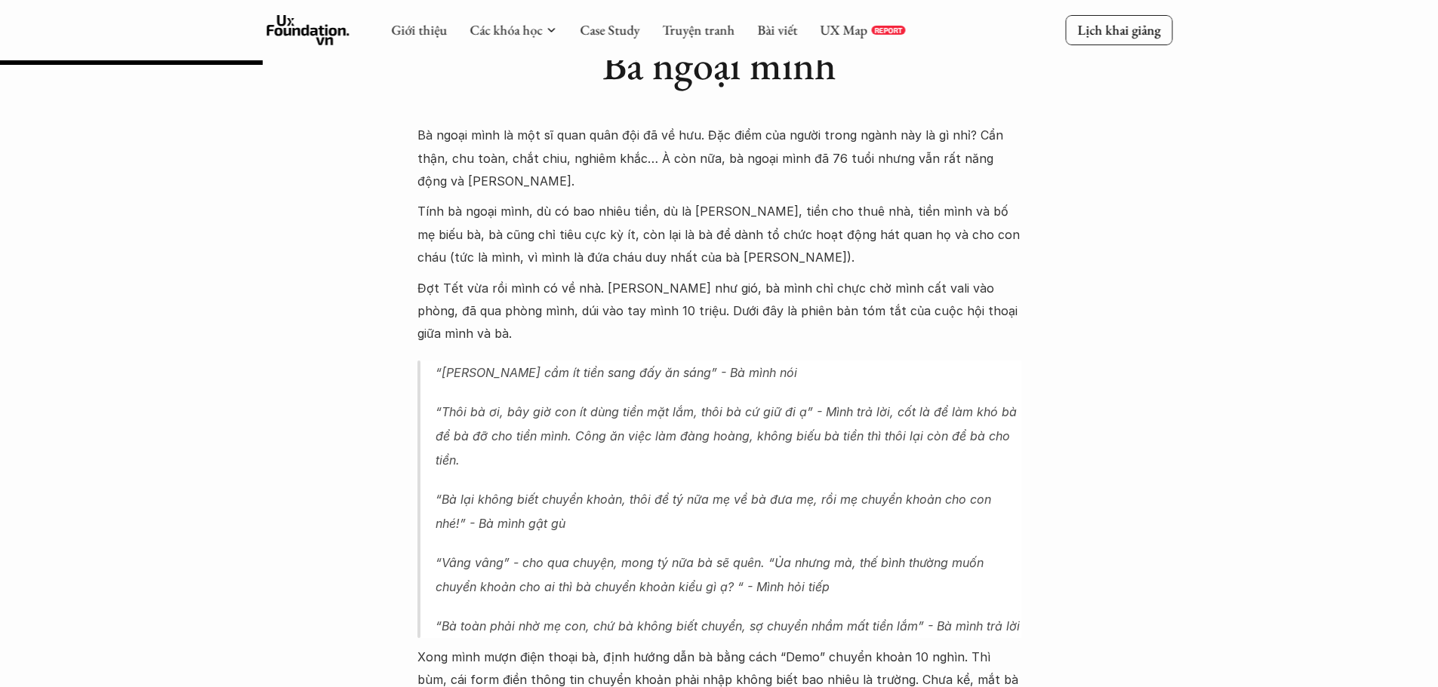
click at [644, 278] on p "Đợt Tết vừa rồi mình có về nhà. [PERSON_NAME] như gió, bà mình chỉ chực chờ mìn…" at bounding box center [719, 311] width 604 height 69
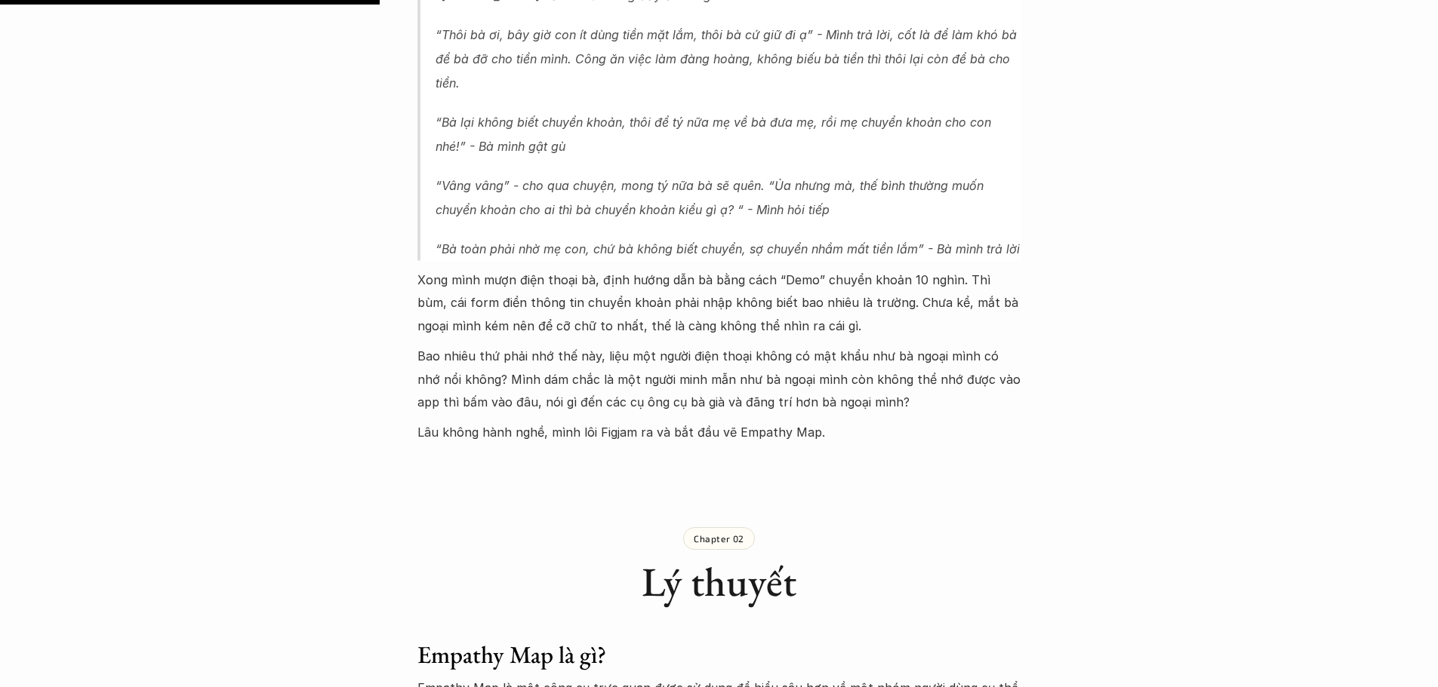
scroll to position [1736, 0]
